Goal: Transaction & Acquisition: Download file/media

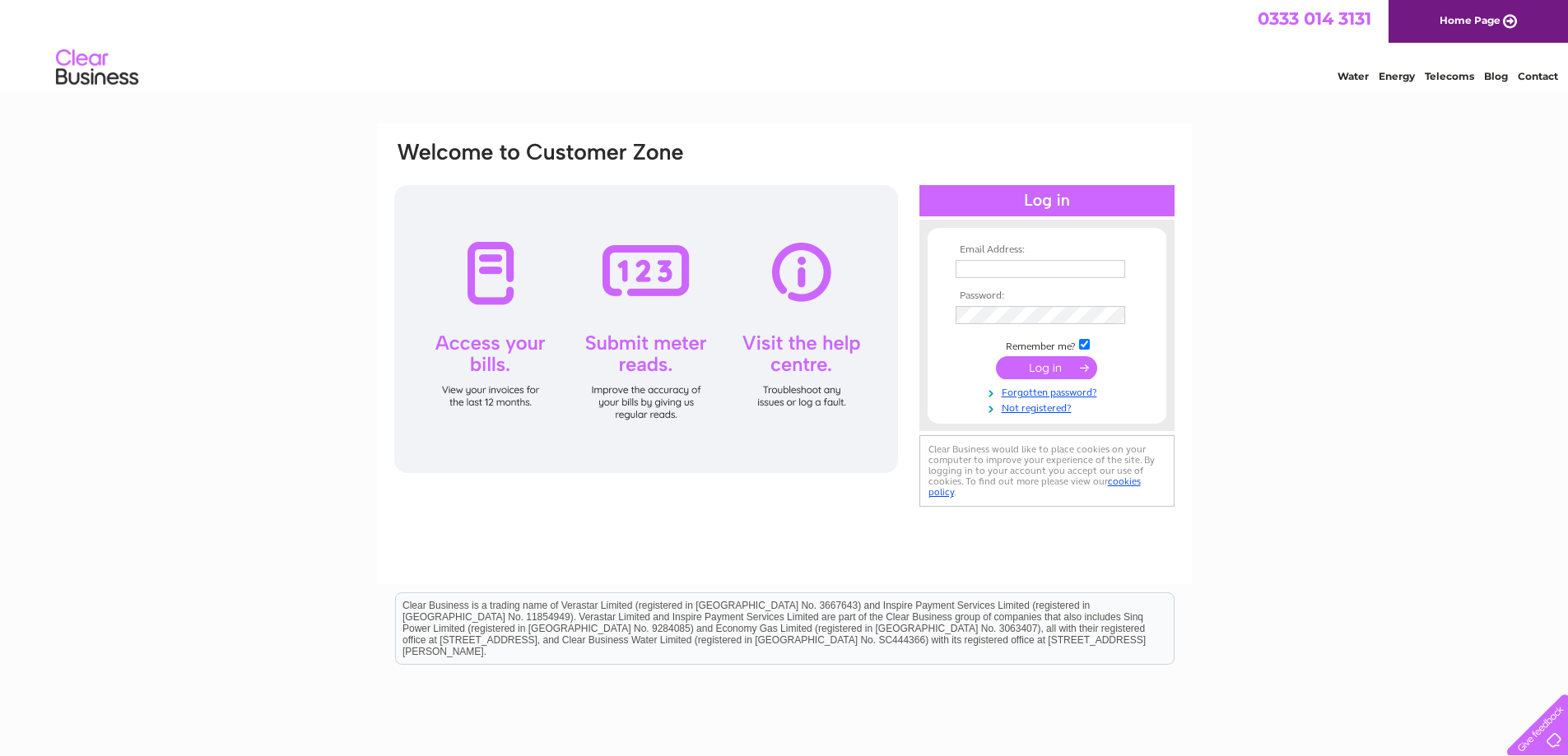
type input "louise.wilson@manorviewgroup.co.uk"
click at [1037, 364] on input "submit" at bounding box center [1046, 367] width 101 height 23
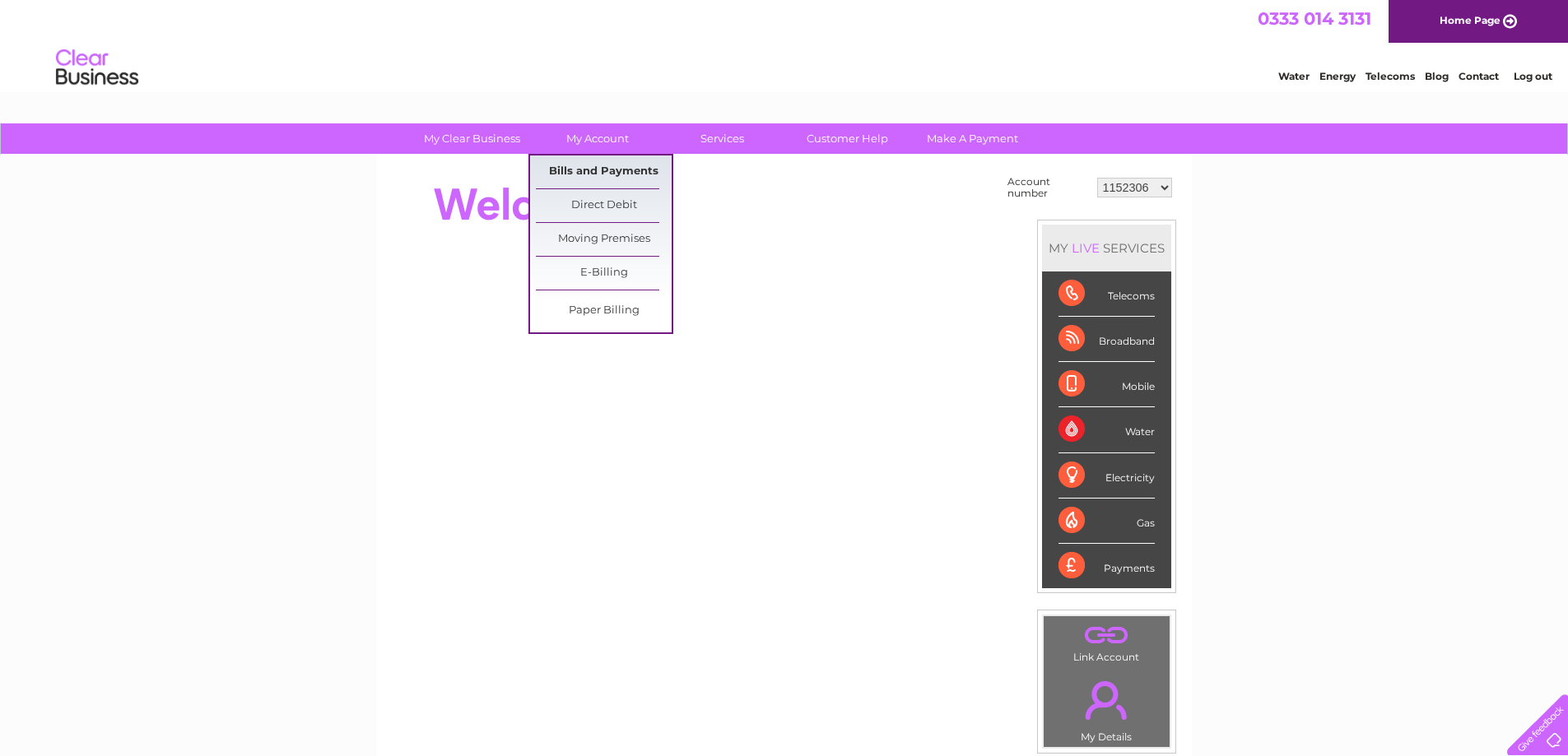
click at [618, 167] on link "Bills and Payments" at bounding box center [603, 172] width 136 height 33
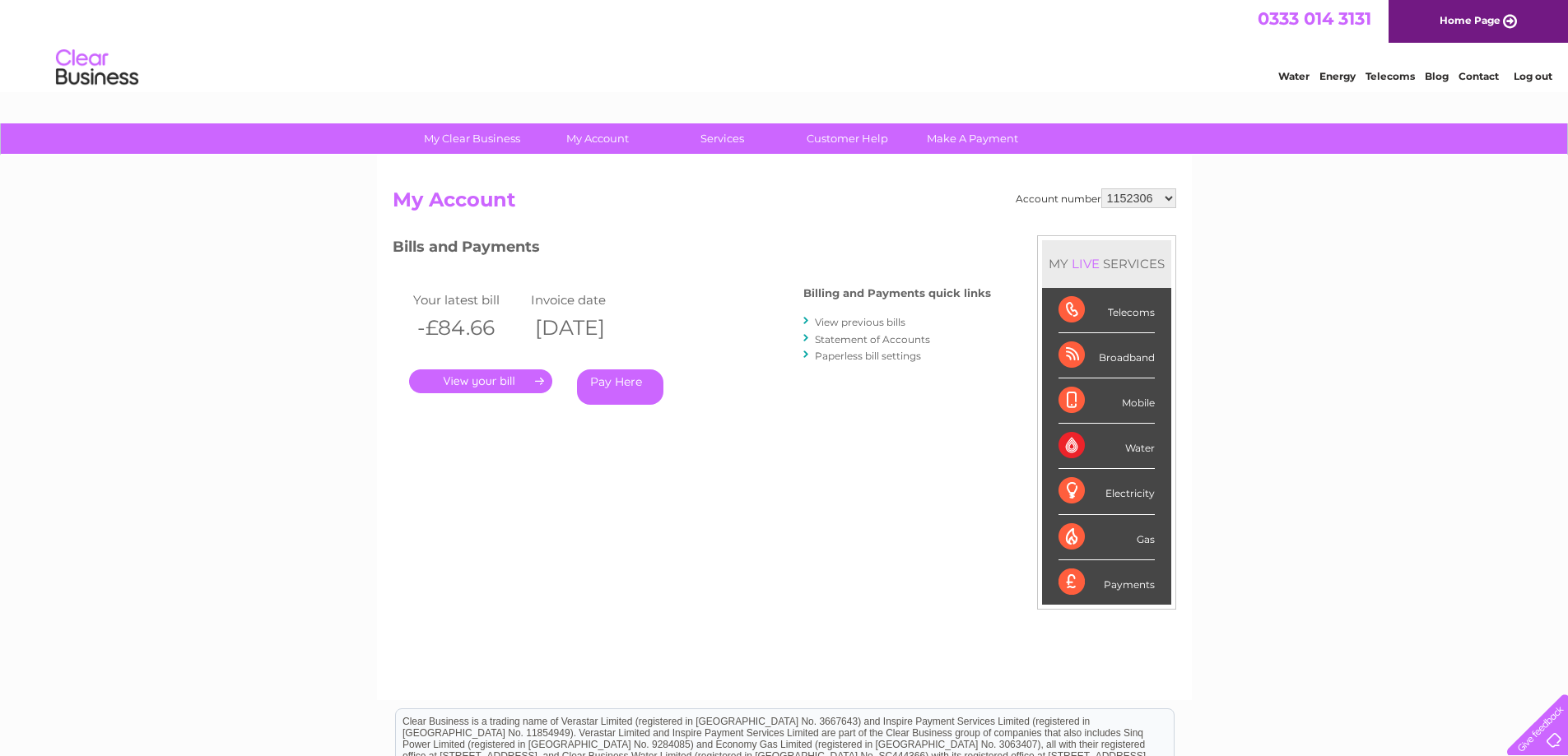
click at [510, 373] on link "." at bounding box center [480, 382] width 143 height 24
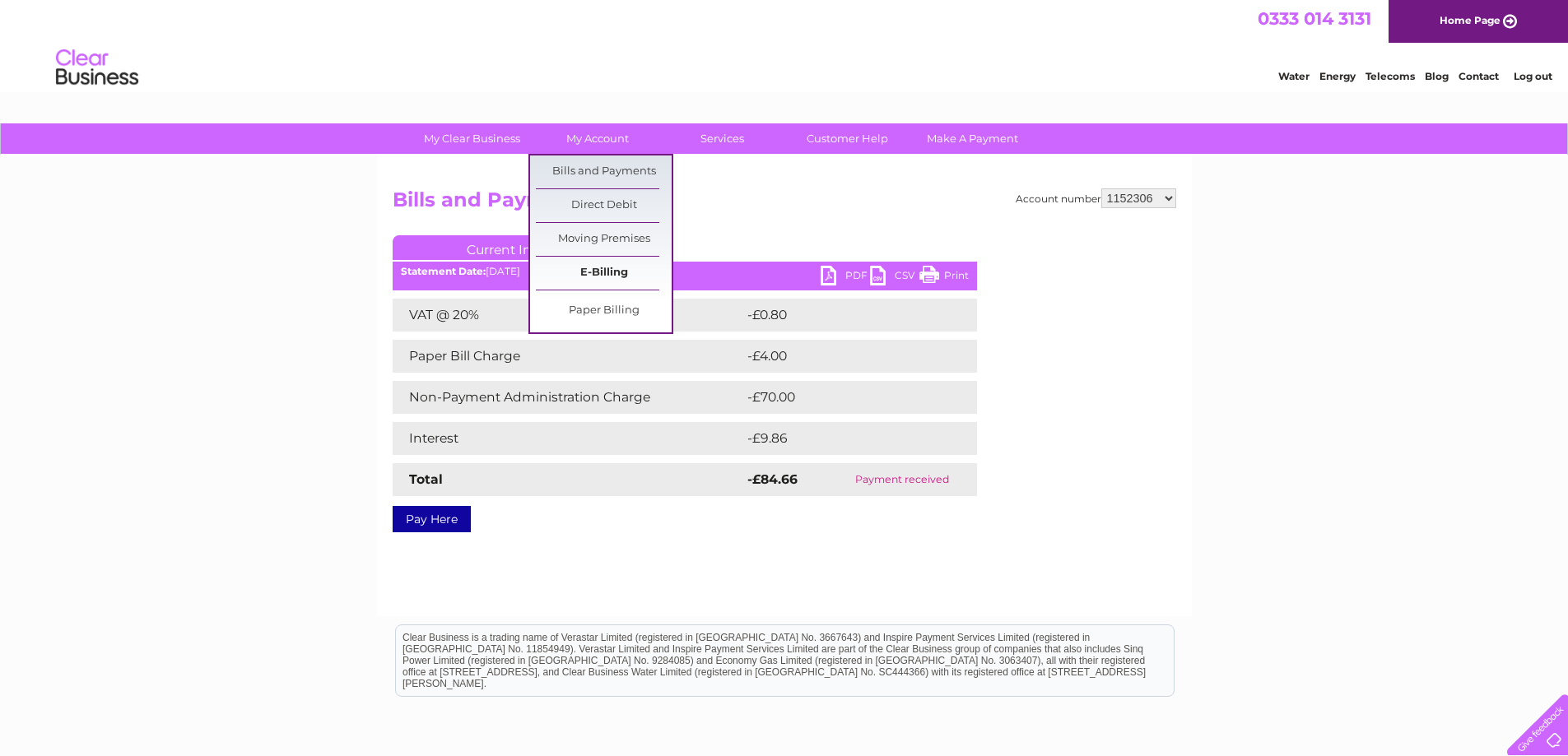
click at [602, 283] on link "E-Billing" at bounding box center [603, 273] width 136 height 33
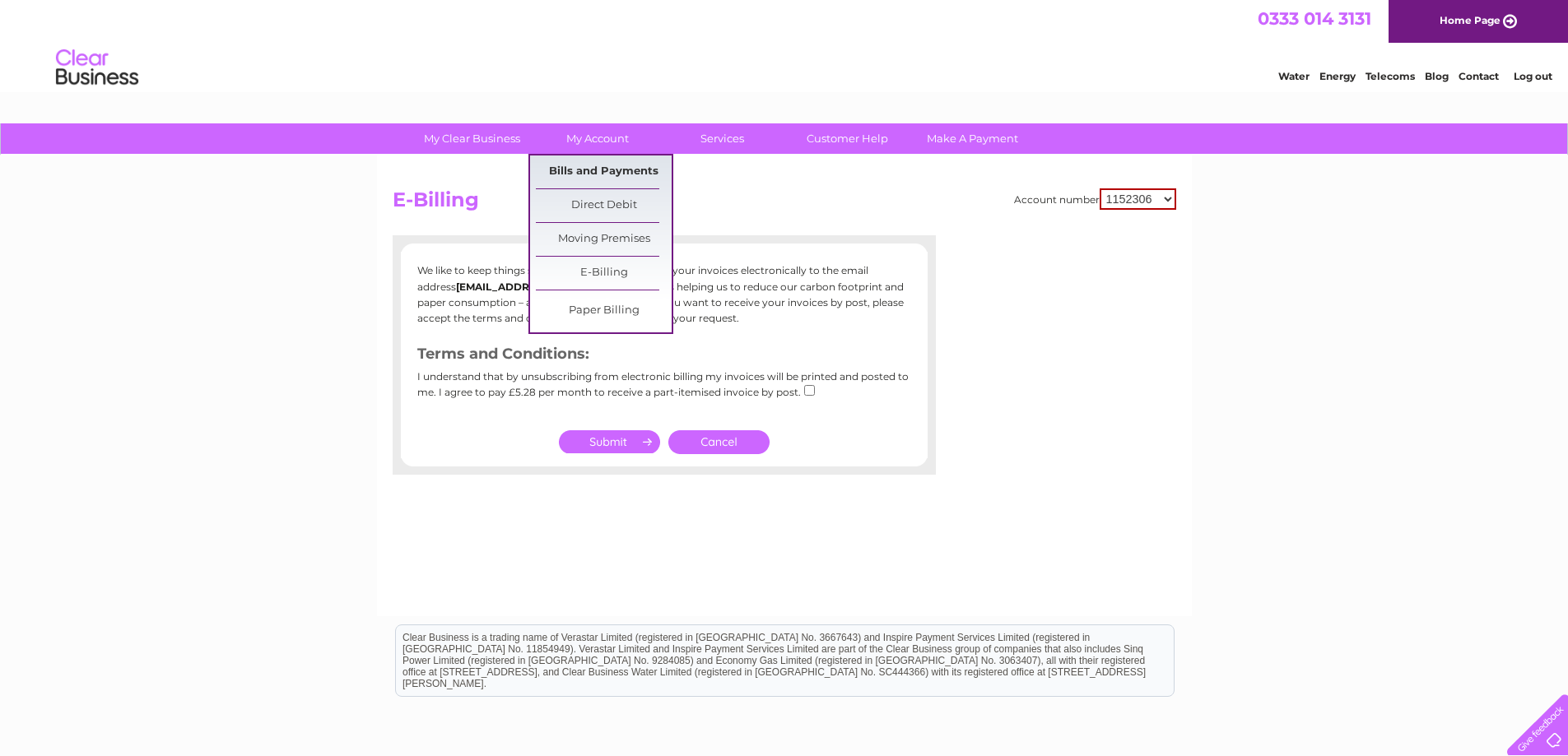
click at [586, 169] on link "Bills and Payments" at bounding box center [603, 172] width 136 height 33
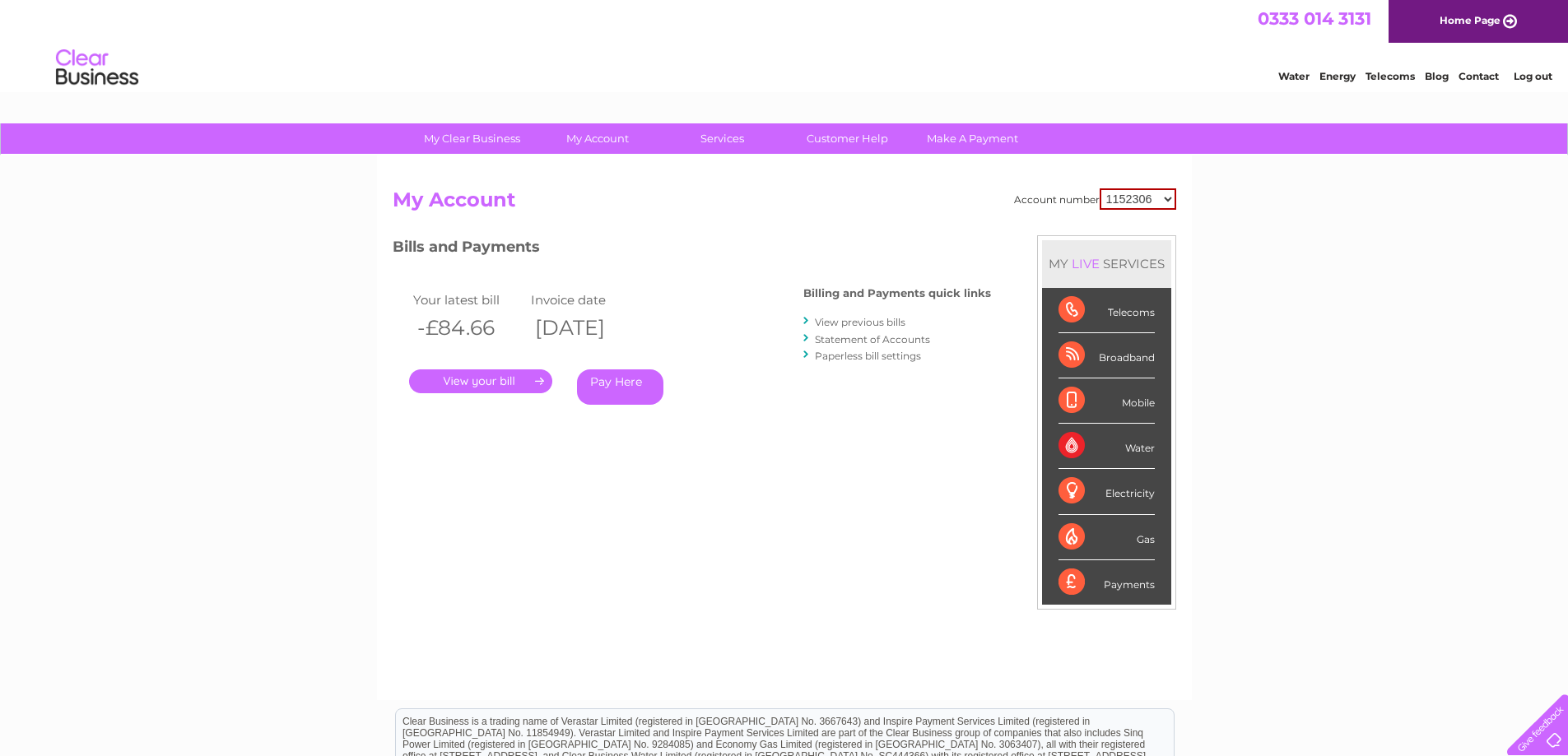
click at [1162, 195] on select "1152306 30277237 30277238 30277239" at bounding box center [1138, 199] width 77 height 22
select select "30277237"
click at [1100, 188] on select "1152306 30277237 30277238 30277239" at bounding box center [1138, 199] width 77 height 22
click at [1134, 202] on select "1152306 30277237 30277238 30277239" at bounding box center [1139, 198] width 75 height 20
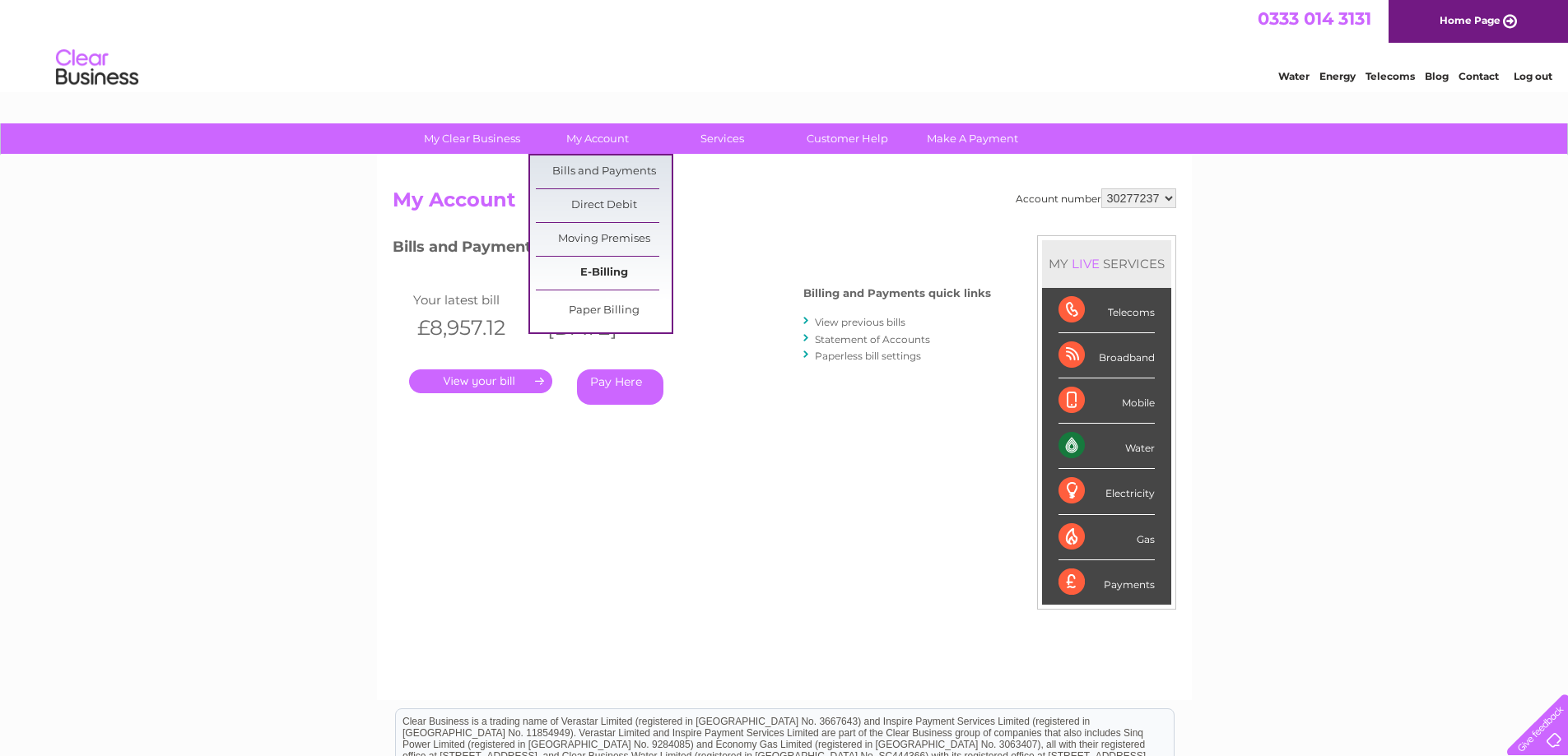
click at [625, 275] on link "E-Billing" at bounding box center [603, 273] width 136 height 33
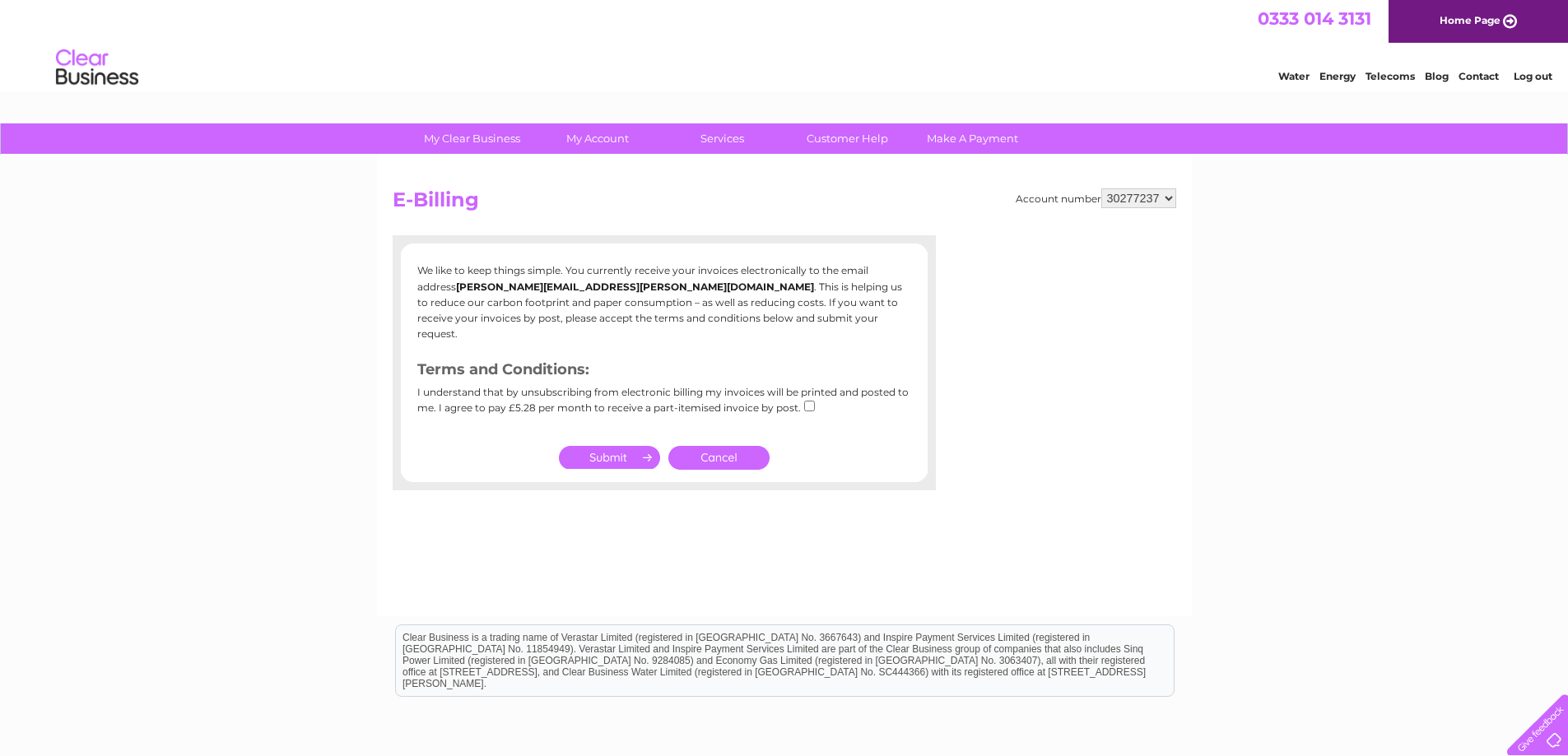
click at [733, 446] on link "Cancel" at bounding box center [719, 458] width 101 height 24
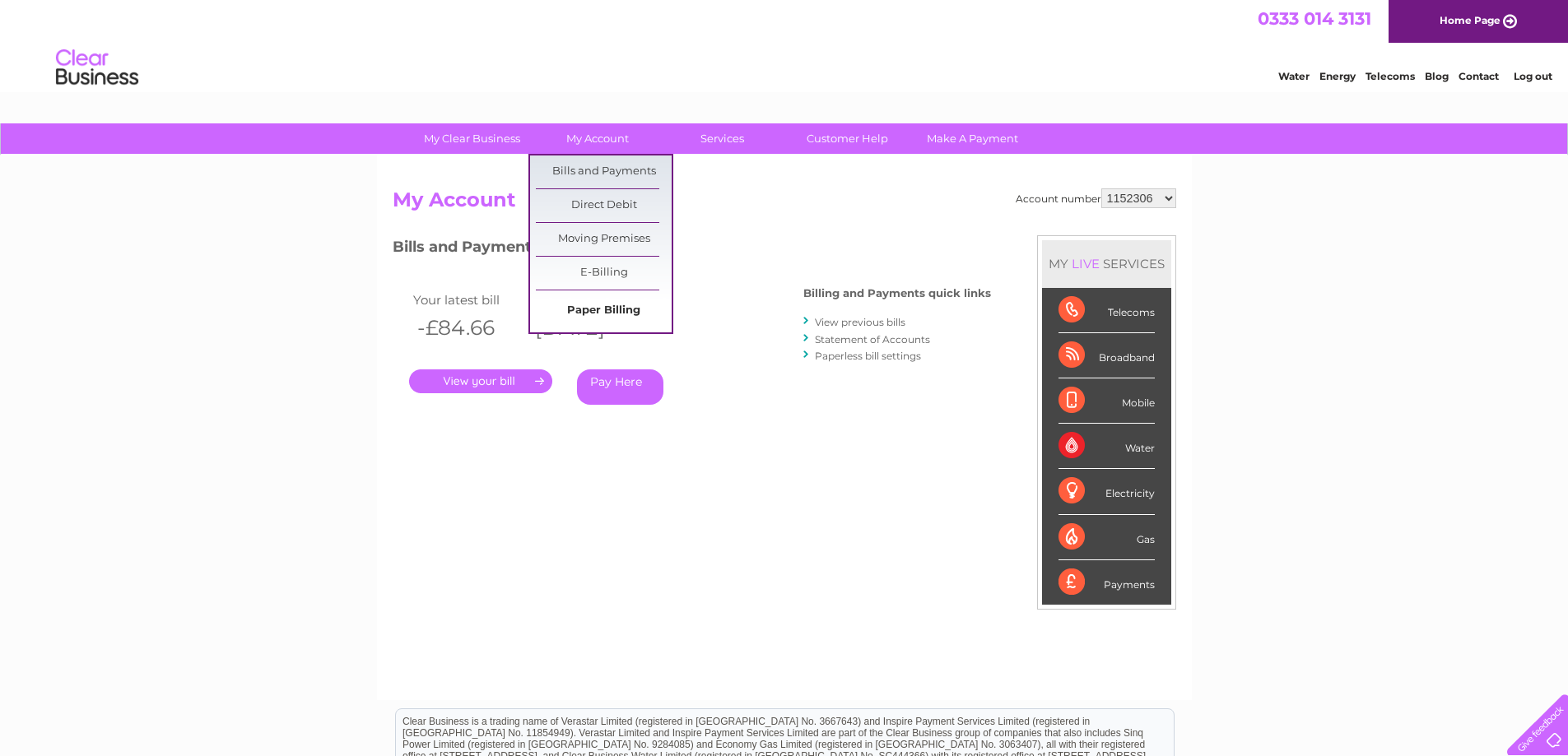
click at [596, 305] on link "Paper Billing" at bounding box center [603, 311] width 136 height 33
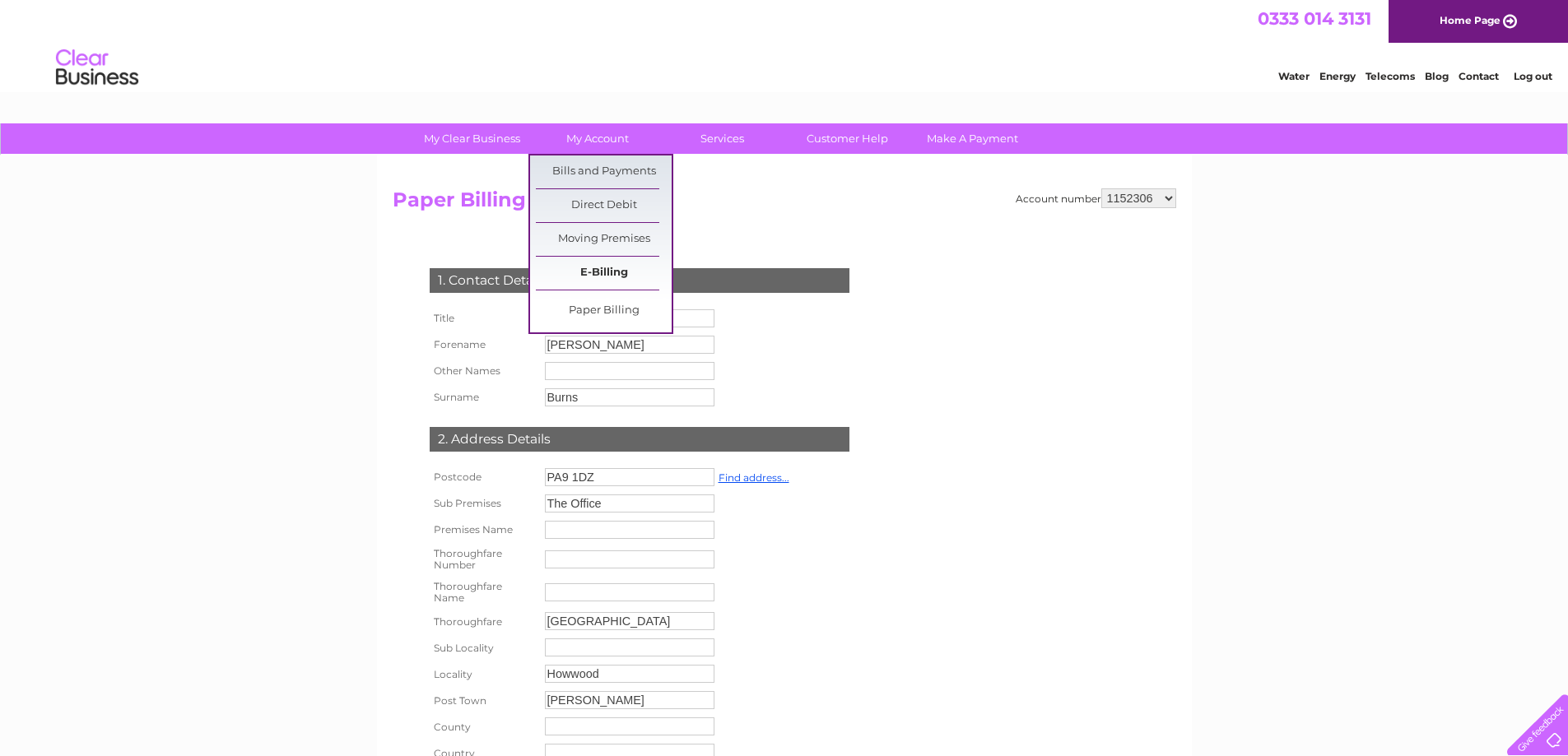
click at [606, 269] on link "E-Billing" at bounding box center [603, 273] width 136 height 33
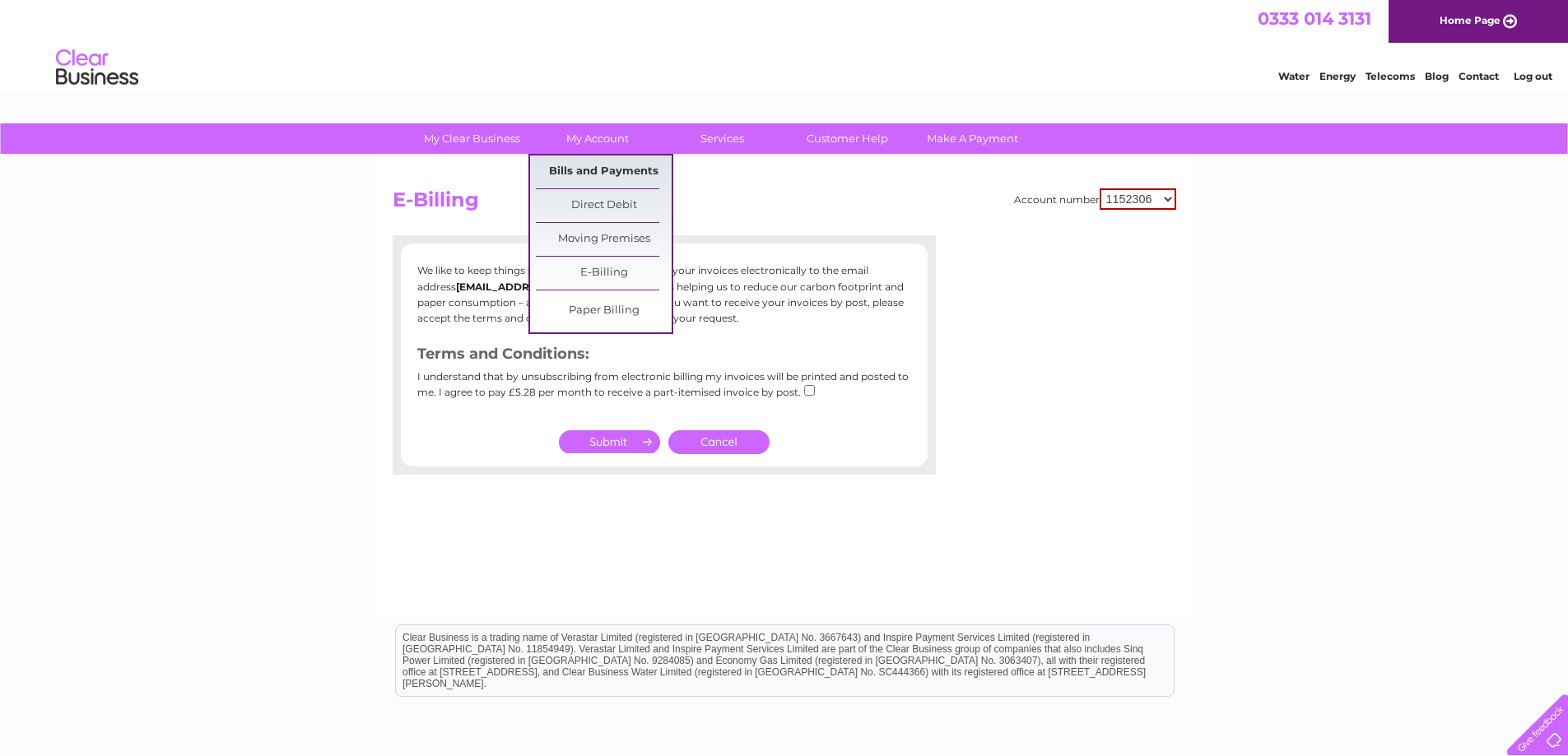
click at [597, 178] on link "Bills and Payments" at bounding box center [603, 172] width 136 height 33
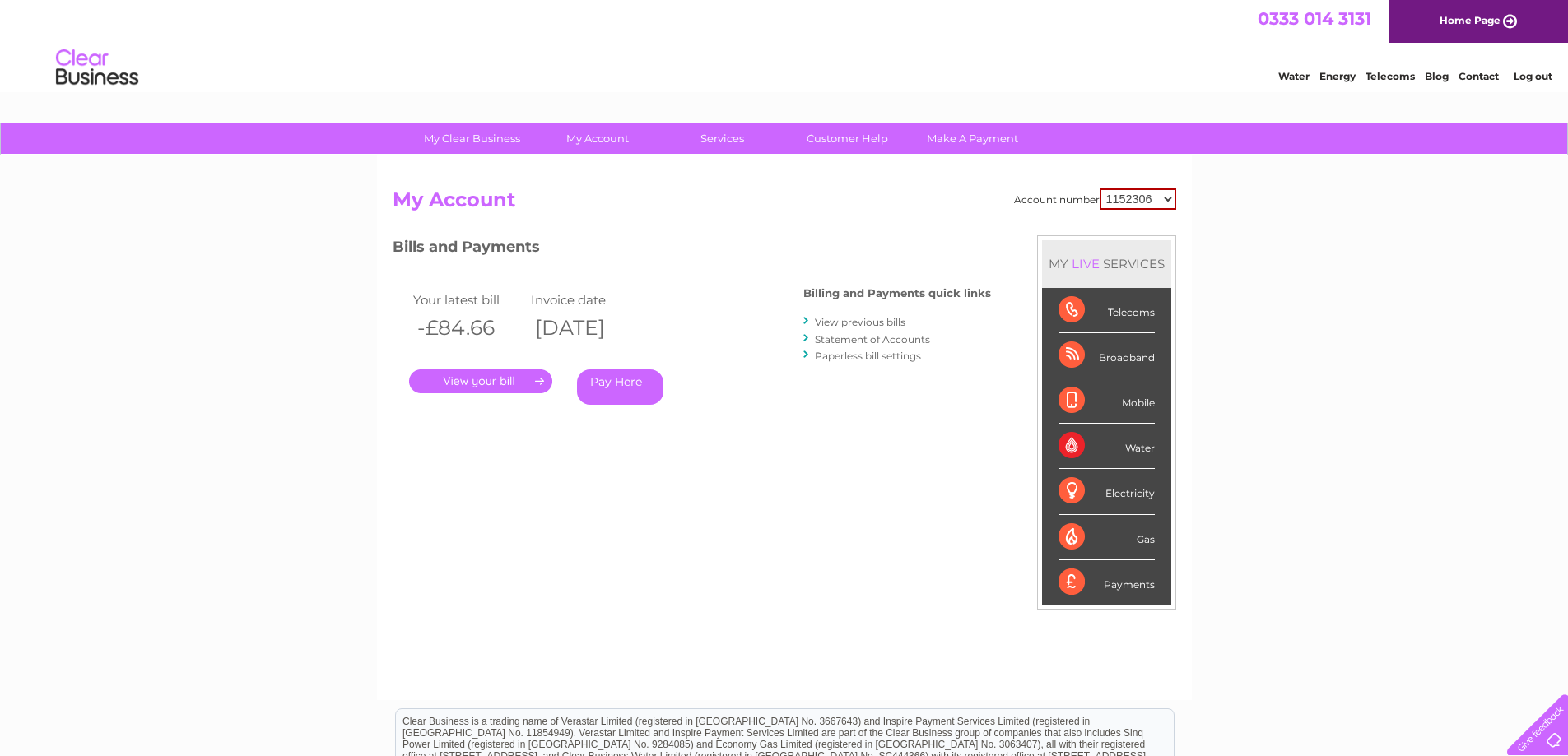
click at [869, 321] on link "View previous bills" at bounding box center [860, 322] width 91 height 12
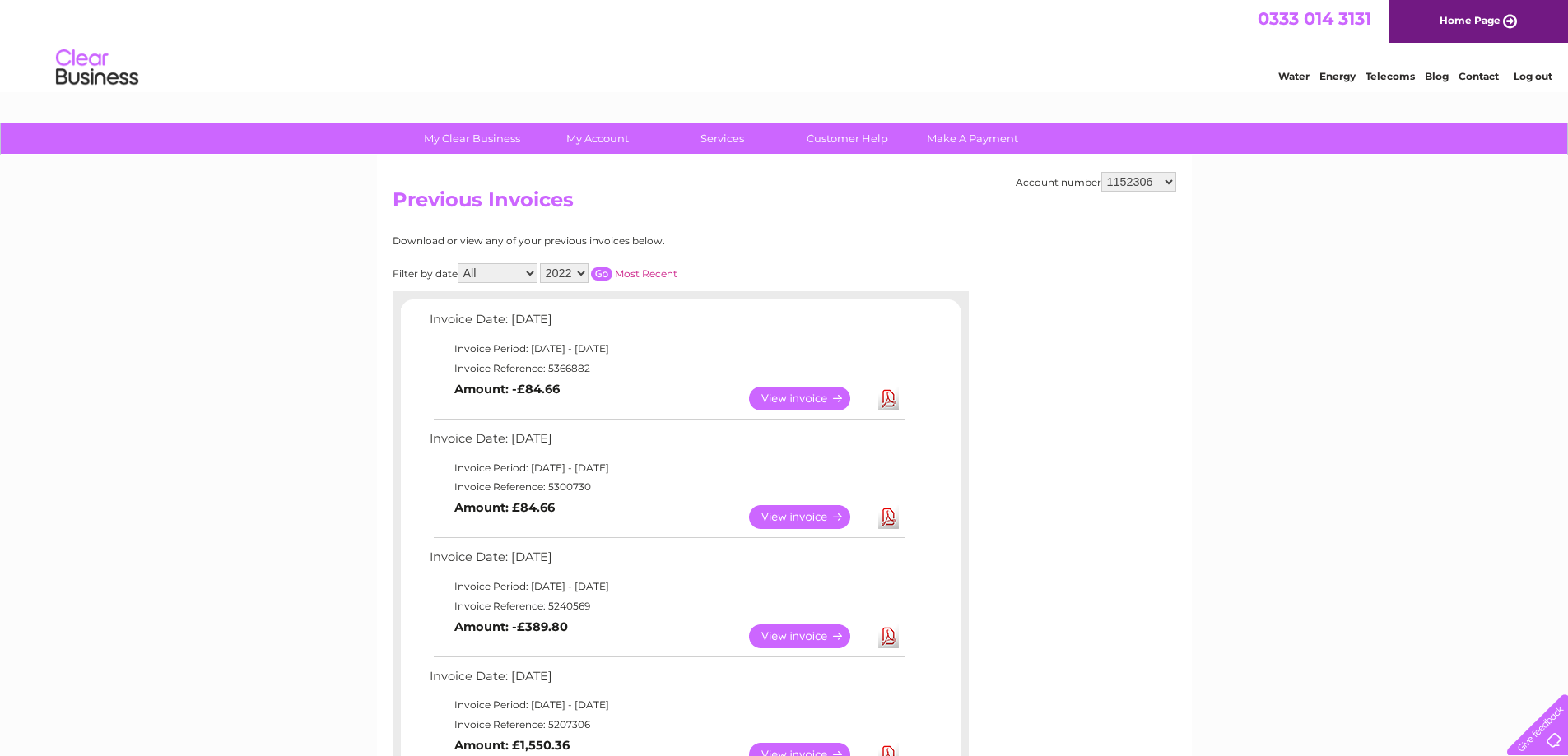
click at [1131, 179] on select "1152306 30277237 30277238 30277239" at bounding box center [1139, 181] width 75 height 20
select select "30277237"
click at [1101, 172] on select "1152306 30277237 30277238 30277239" at bounding box center [1139, 181] width 75 height 20
click at [1126, 187] on select "1152306 30277237 30277238 30277239" at bounding box center [1139, 181] width 75 height 20
select select "30277238"
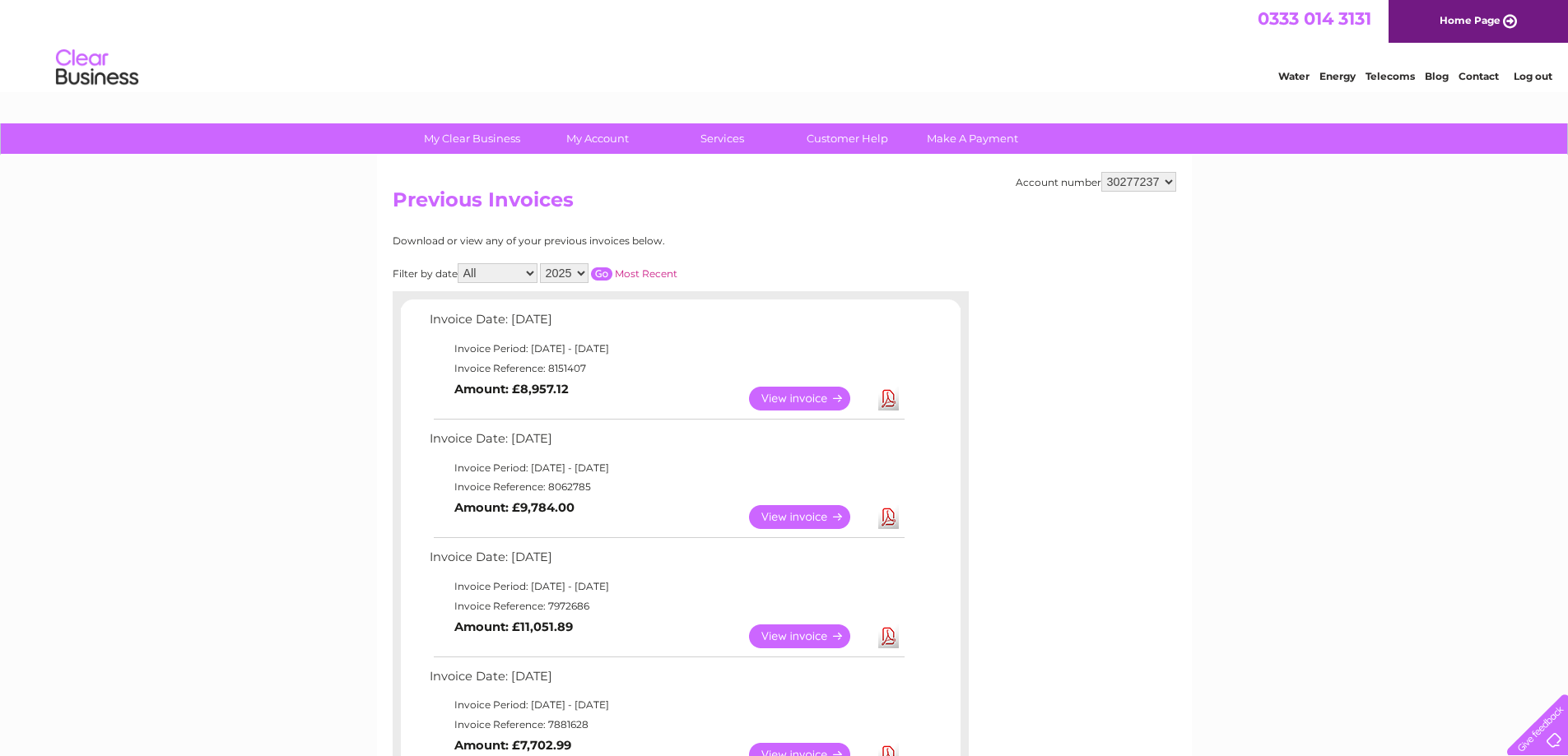
click at [1101, 172] on select "1152306 30277237 30277238 30277239" at bounding box center [1139, 181] width 75 height 20
click at [813, 397] on link "View" at bounding box center [809, 399] width 121 height 24
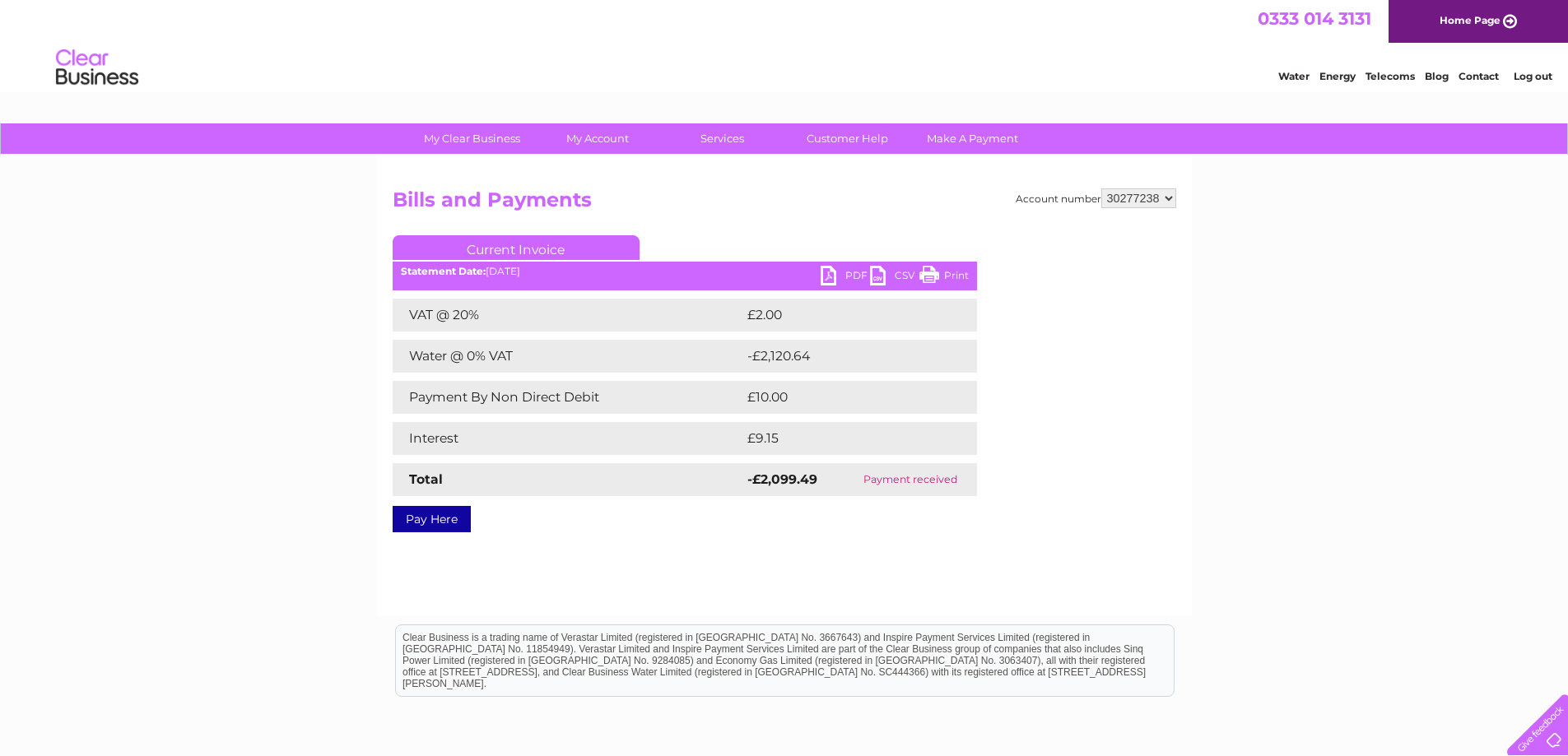
click at [830, 274] on link "PDF" at bounding box center [845, 278] width 49 height 24
click at [1135, 194] on select "1152306 30277237 30277238 30277239" at bounding box center [1139, 198] width 75 height 20
select select "30277239"
click at [1101, 188] on select "1152306 30277237 30277238 30277239" at bounding box center [1139, 198] width 75 height 20
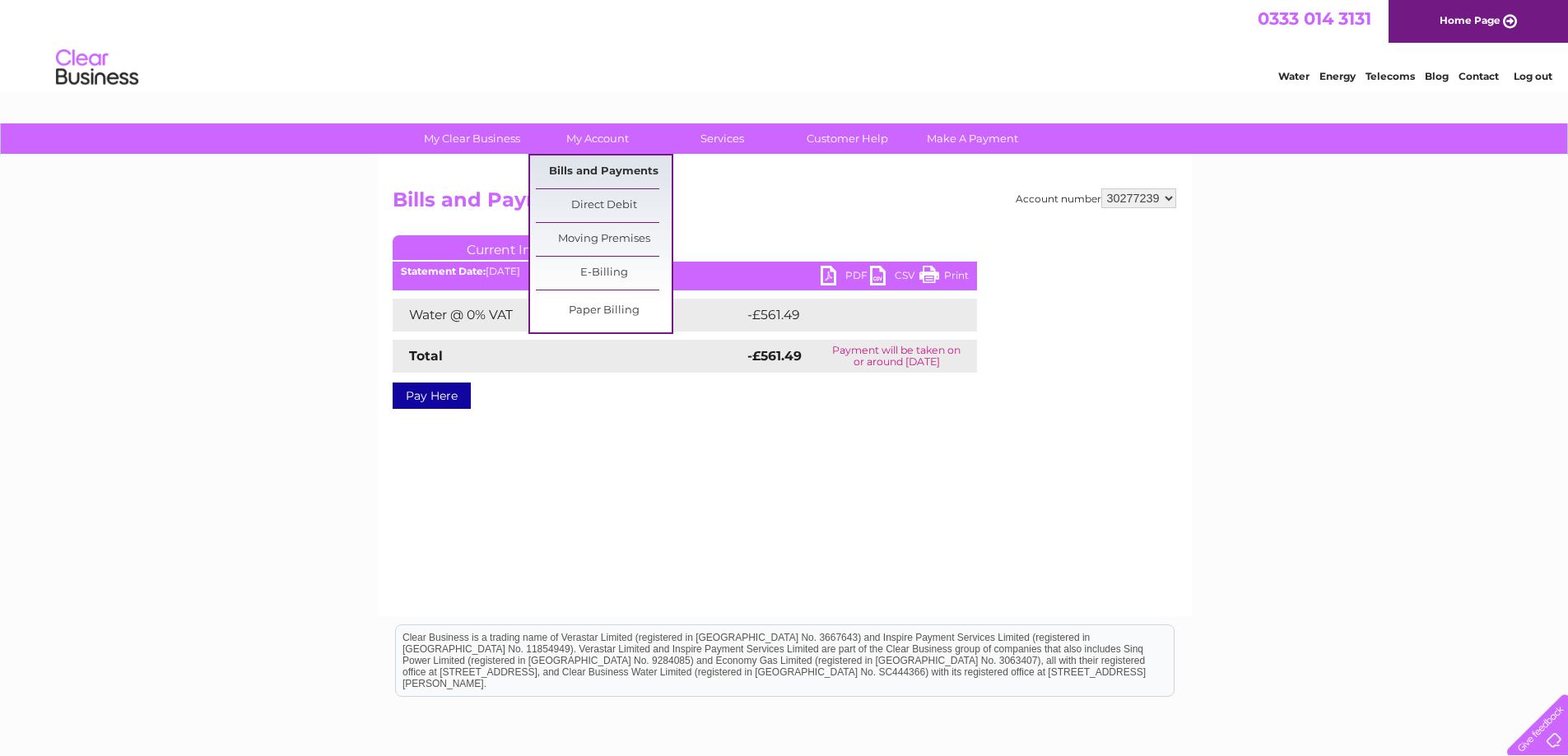
click at [612, 168] on link "Bills and Payments" at bounding box center [603, 172] width 136 height 33
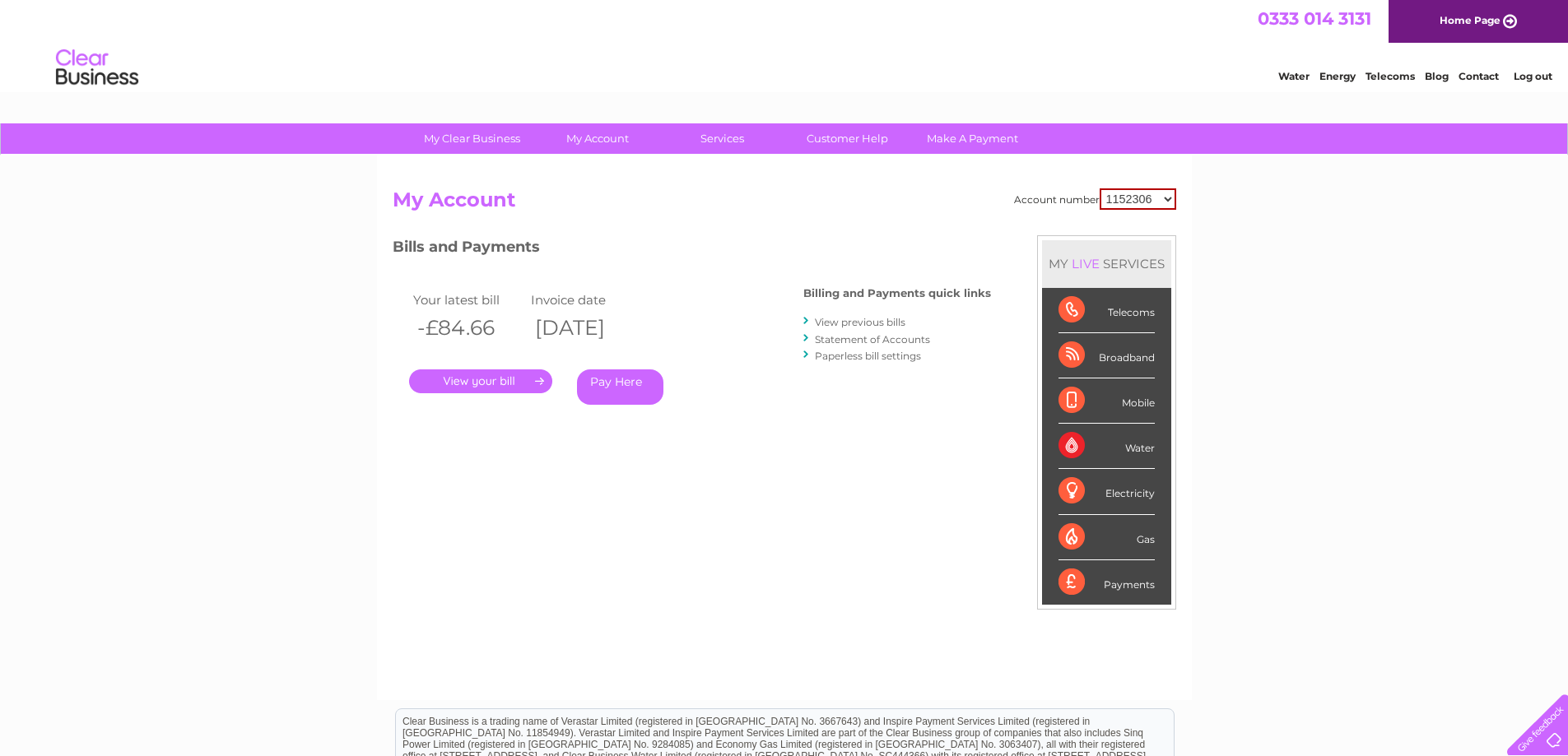
click at [883, 321] on link "View previous bills" at bounding box center [860, 322] width 91 height 12
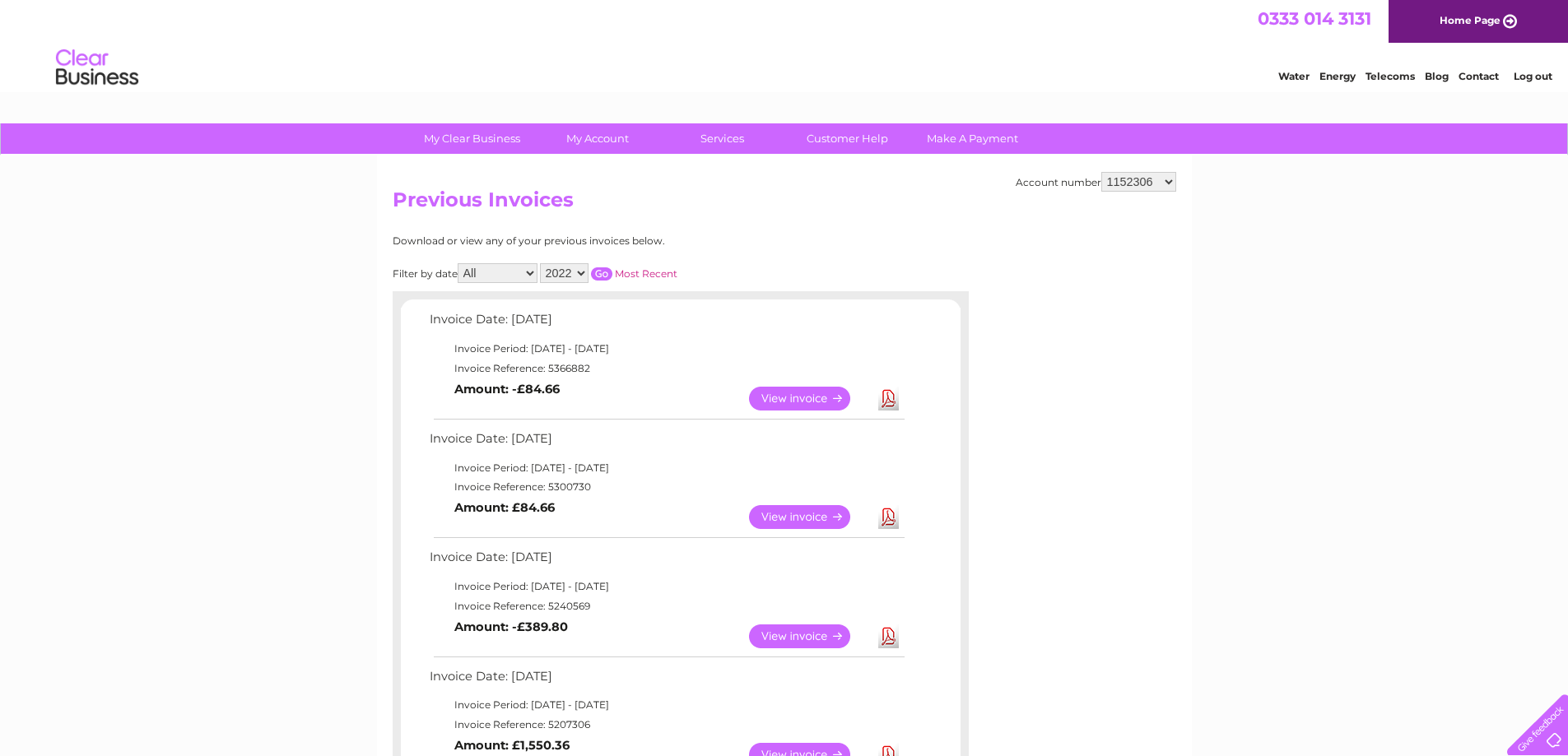
click at [1137, 187] on select "1152306 30277237 30277238 30277239" at bounding box center [1139, 181] width 75 height 20
select select "30277239"
click at [1101, 172] on select "1152306 30277237 30277238 30277239" at bounding box center [1139, 181] width 75 height 20
click at [888, 396] on link "Download" at bounding box center [888, 399] width 21 height 24
click at [1120, 187] on select "1152306 30277237 30277238 30277239" at bounding box center [1139, 181] width 75 height 20
